Goal: Task Accomplishment & Management: Complete application form

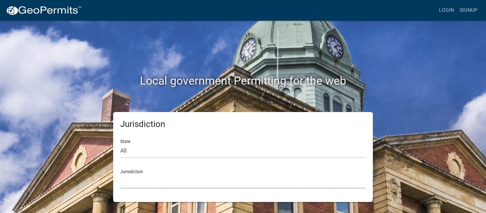
click at [152, 182] on select "[GEOGRAPHIC_DATA], [US_STATE] [GEOGRAPHIC_DATA], [US_STATE][PERSON_NAME][GEOGRA…" at bounding box center [242, 181] width 245 height 15
click at [329, 183] on select "[GEOGRAPHIC_DATA], [US_STATE] [GEOGRAPHIC_DATA], [US_STATE][PERSON_NAME][GEOGRA…" at bounding box center [242, 181] width 245 height 15
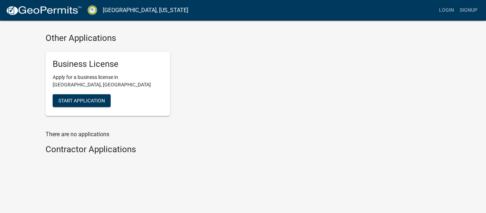
scroll to position [741, 0]
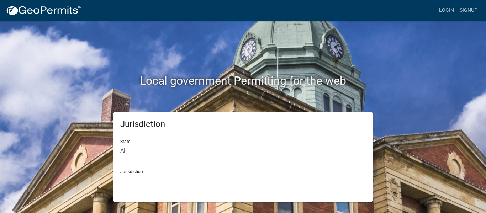
click at [195, 178] on select "[GEOGRAPHIC_DATA], [US_STATE] [GEOGRAPHIC_DATA], [US_STATE][PERSON_NAME][GEOGRA…" at bounding box center [242, 181] width 245 height 15
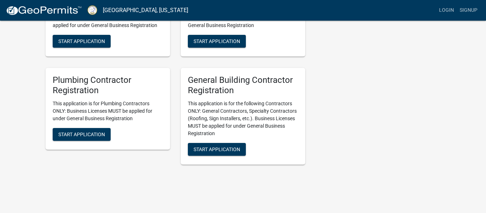
scroll to position [1462, 0]
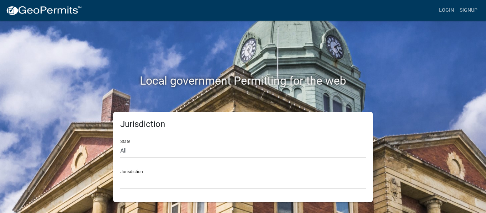
click at [253, 178] on select "[GEOGRAPHIC_DATA], [US_STATE] [GEOGRAPHIC_DATA], [US_STATE][PERSON_NAME][GEOGRA…" at bounding box center [242, 181] width 245 height 15
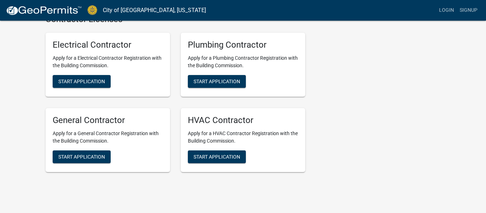
scroll to position [1517, 0]
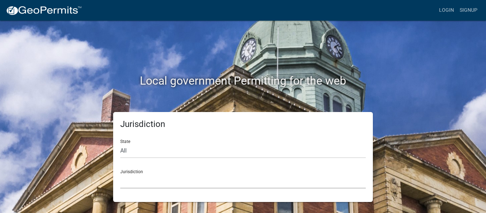
click at [191, 176] on select "[GEOGRAPHIC_DATA], [US_STATE] [GEOGRAPHIC_DATA], [US_STATE][PERSON_NAME][GEOGRA…" at bounding box center [242, 181] width 245 height 15
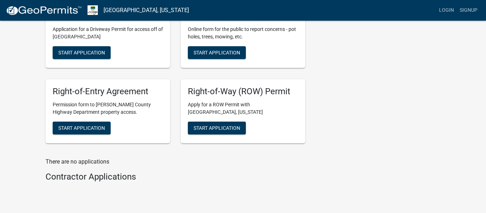
scroll to position [242, 0]
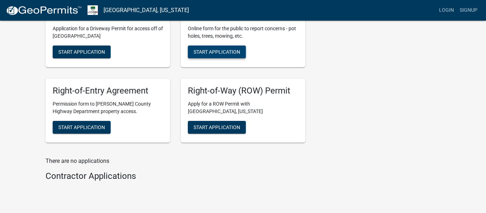
click at [211, 52] on span "Start Application" at bounding box center [216, 52] width 47 height 6
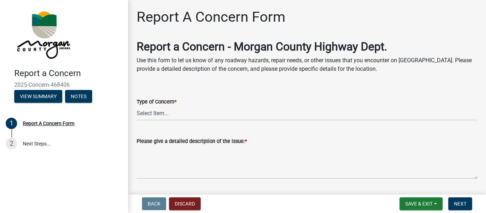
click at [218, 104] on div "Type of Concern *" at bounding box center [306, 101] width 340 height 9
click at [186, 114] on select "Select Item... Pot Hole Patching Ditch Tree Sign Mowing Culvert Other" at bounding box center [306, 113] width 340 height 15
click at [136, 106] on select "Select Item... Pot Hole Patching Ditch Tree Sign Mowing Culvert Other" at bounding box center [306, 113] width 340 height 15
select select "3582e9dc-d8cd-4526-a2d9-157cc62522fd"
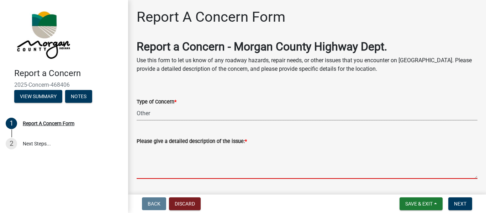
click at [175, 164] on textarea "Please give a detailed description of the issue: *" at bounding box center [306, 161] width 340 height 33
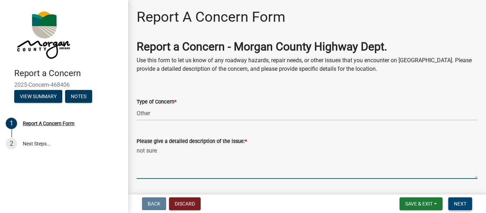
type textarea "not sure"
click at [454, 203] on span "Next" at bounding box center [460, 204] width 12 height 6
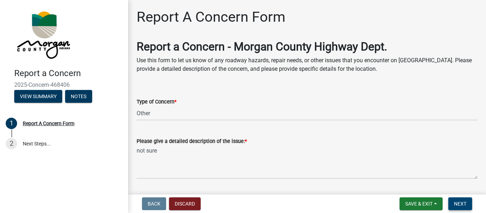
click at [460, 201] on span "Next" at bounding box center [460, 204] width 12 height 6
click at [437, 125] on wm-data-entity-input "Type of Concern * Select Item... Pot Hole Patching Ditch Tree Sign Mowing Culve…" at bounding box center [306, 103] width 340 height 48
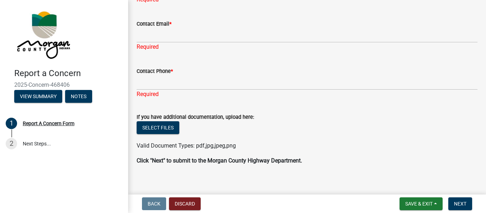
scroll to position [362, 0]
